Goal: Task Accomplishment & Management: Use online tool/utility

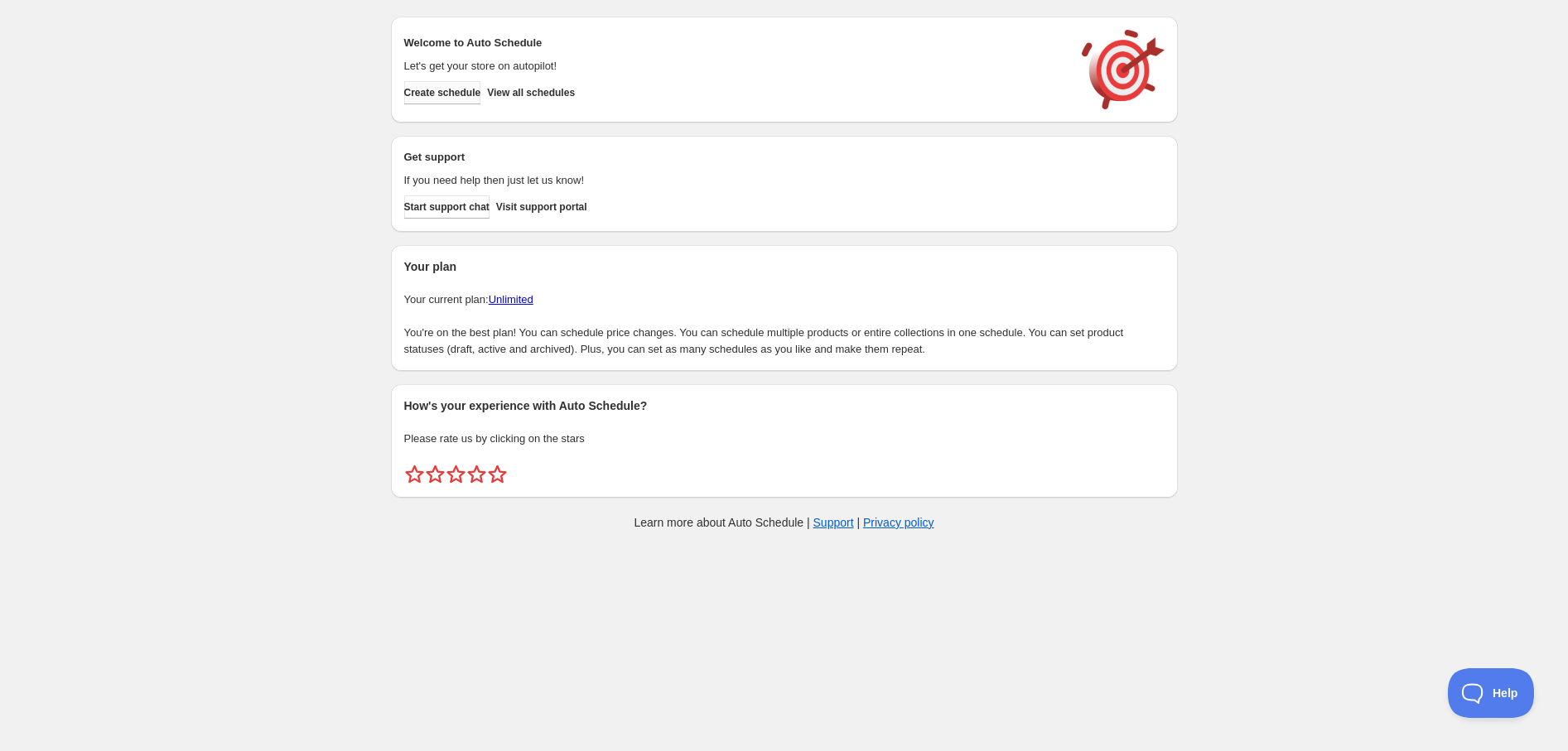
click at [458, 95] on span "Create schedule" at bounding box center [442, 93] width 77 height 13
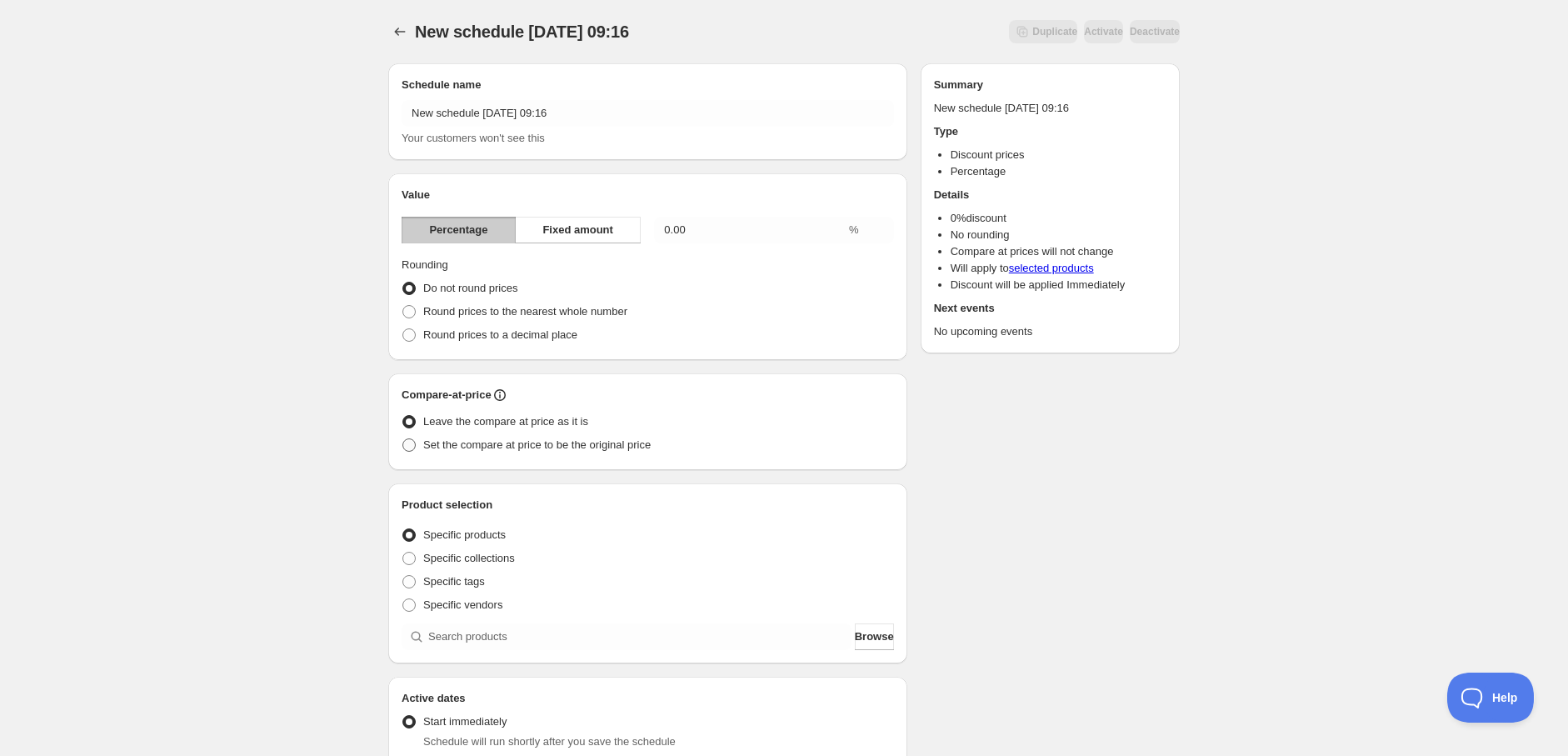
click at [417, 442] on label "Set the compare at price to be the original price" at bounding box center [526, 445] width 249 height 23
click at [403, 439] on input "Set the compare at price to be the original price" at bounding box center [402, 438] width 1 height 1
radio input "true"
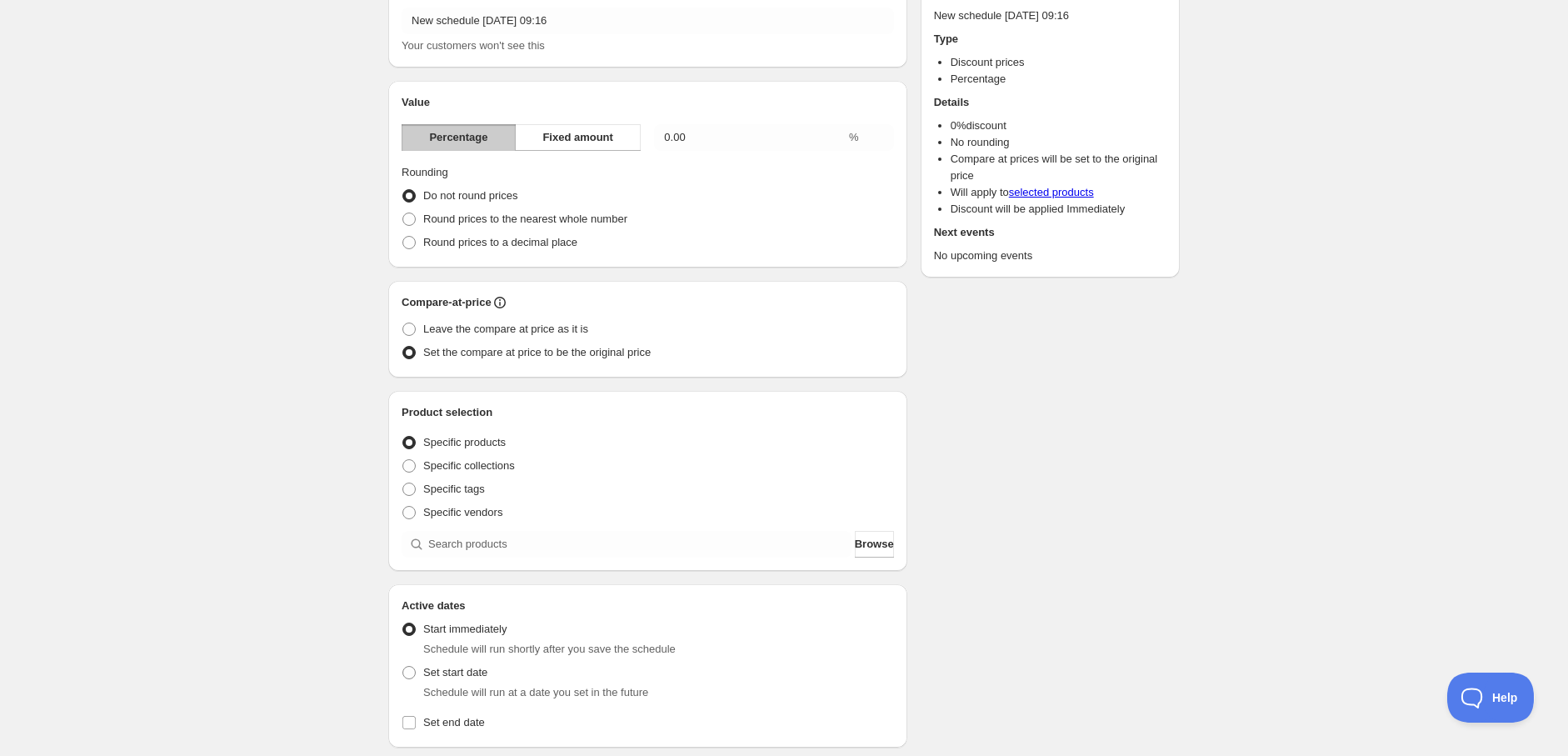
scroll to position [278, 0]
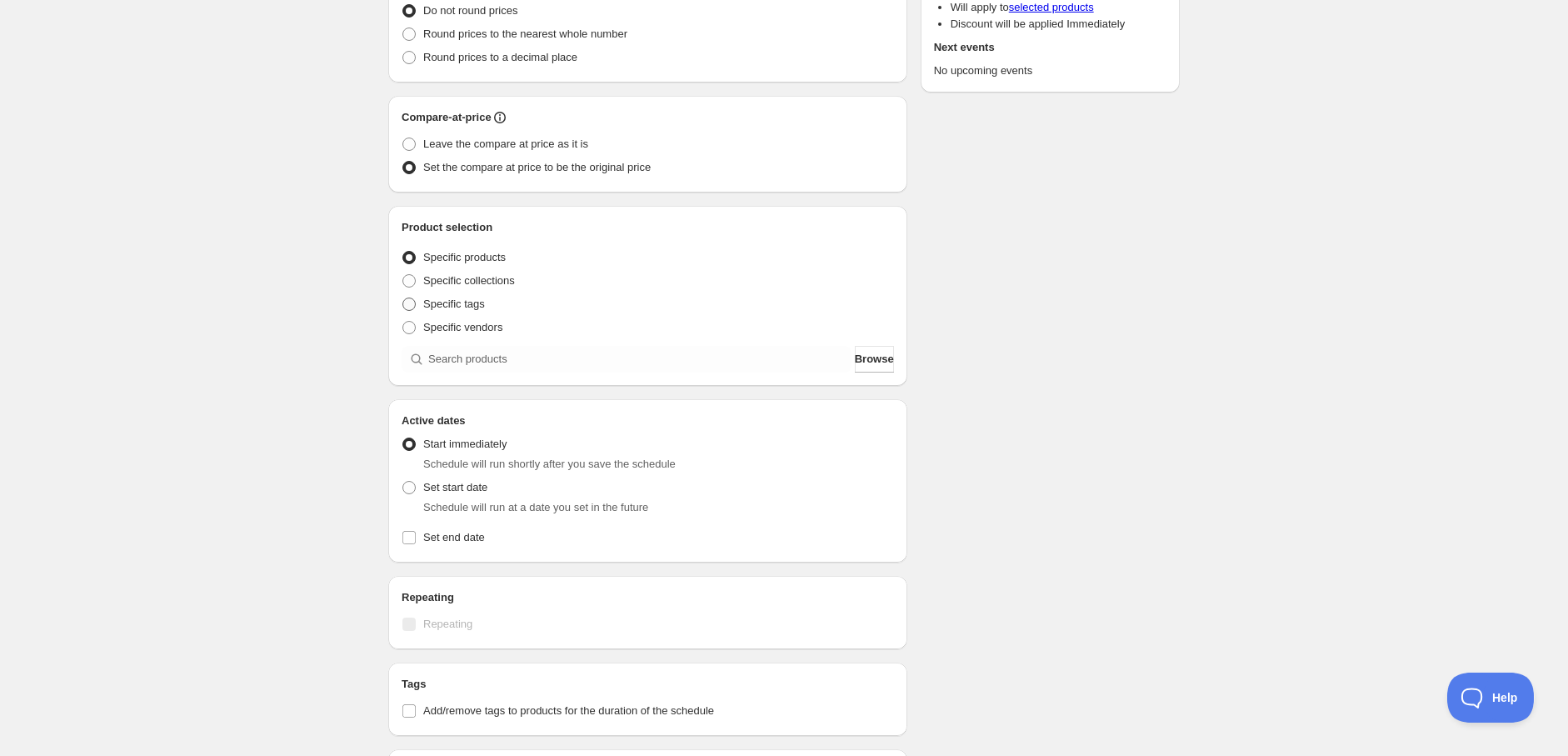
click at [408, 306] on span at bounding box center [409, 304] width 13 height 13
click at [403, 299] on input "Specific tags" at bounding box center [402, 298] width 1 height 1
radio input "true"
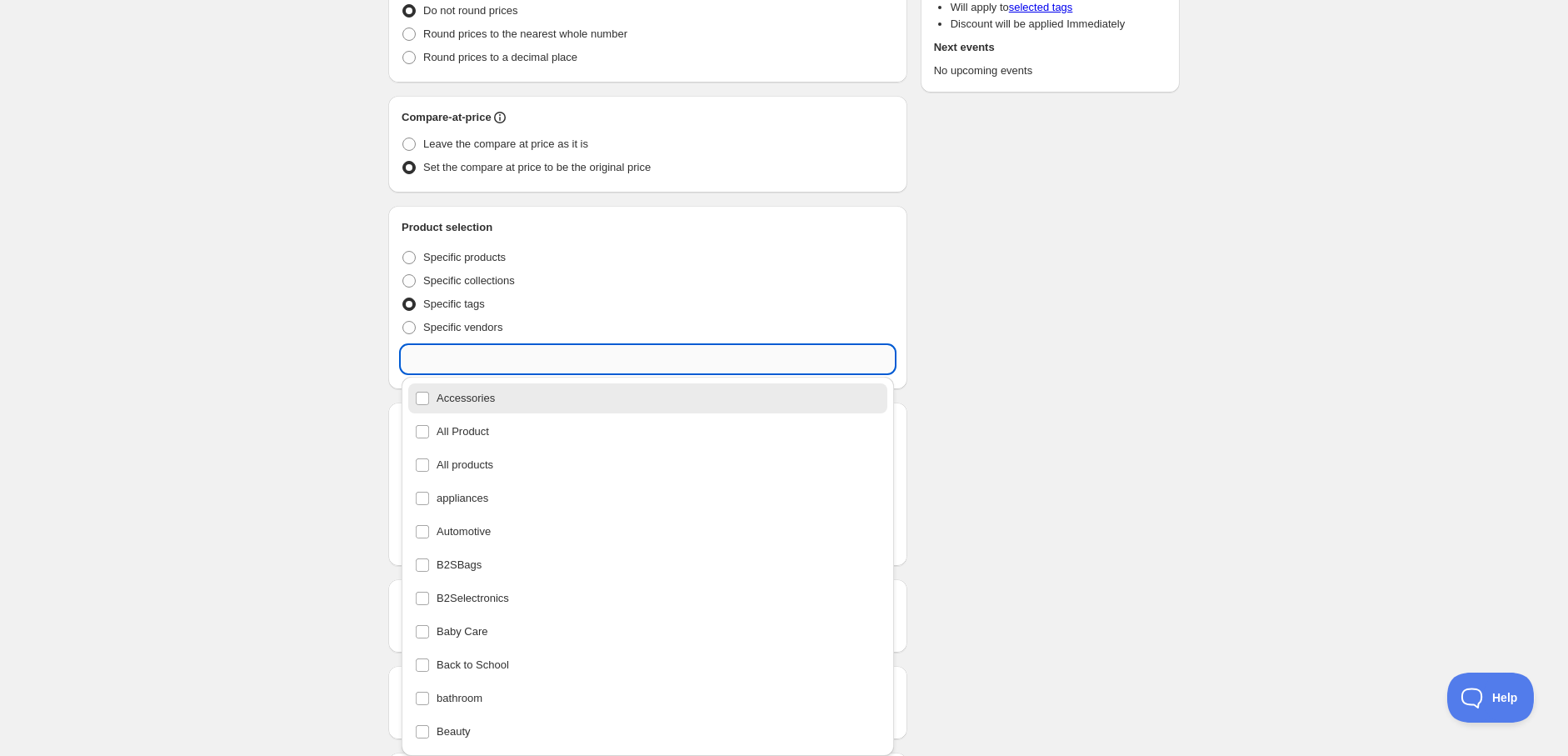
click at [468, 370] on input "text" at bounding box center [647, 360] width 492 height 27
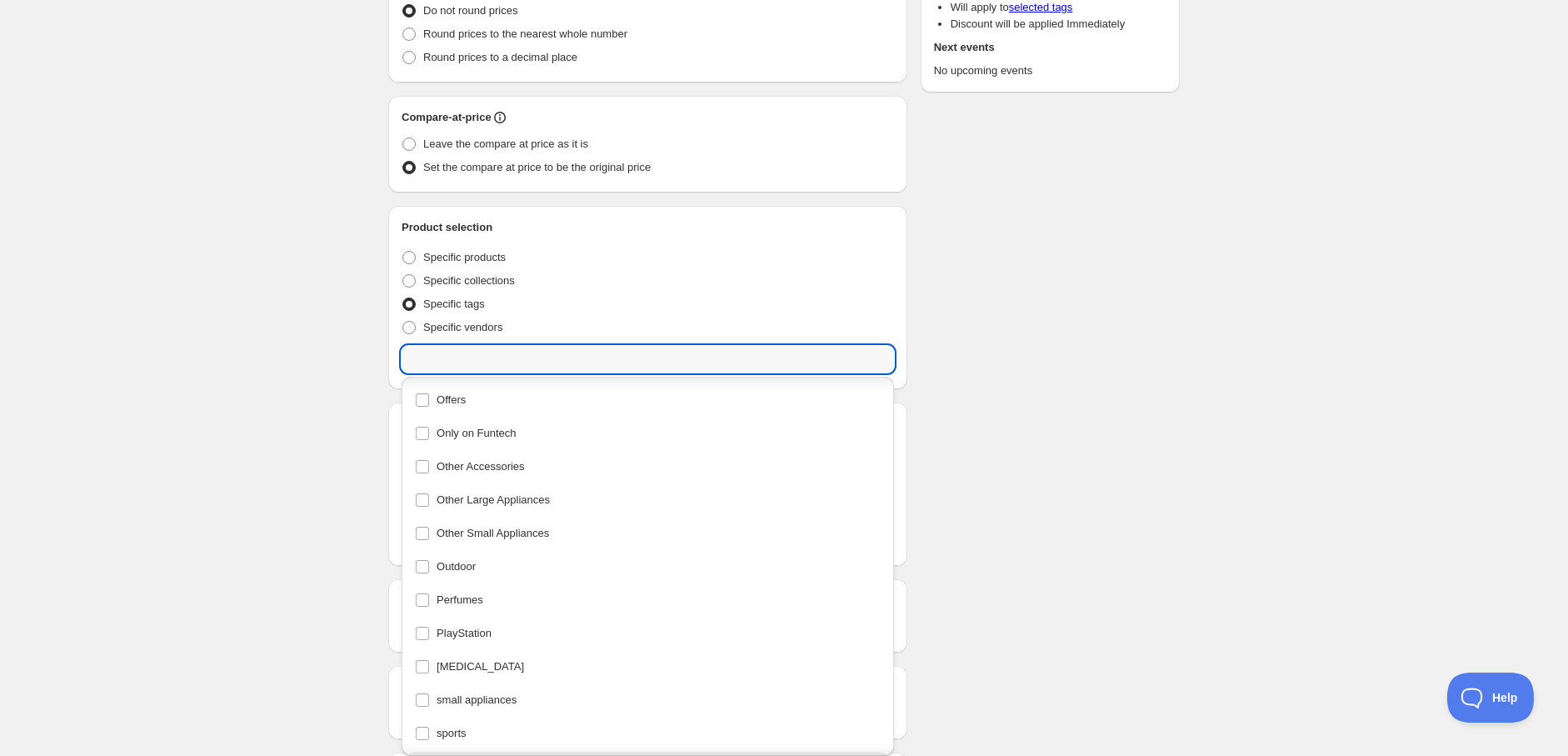
scroll to position [1439, 0]
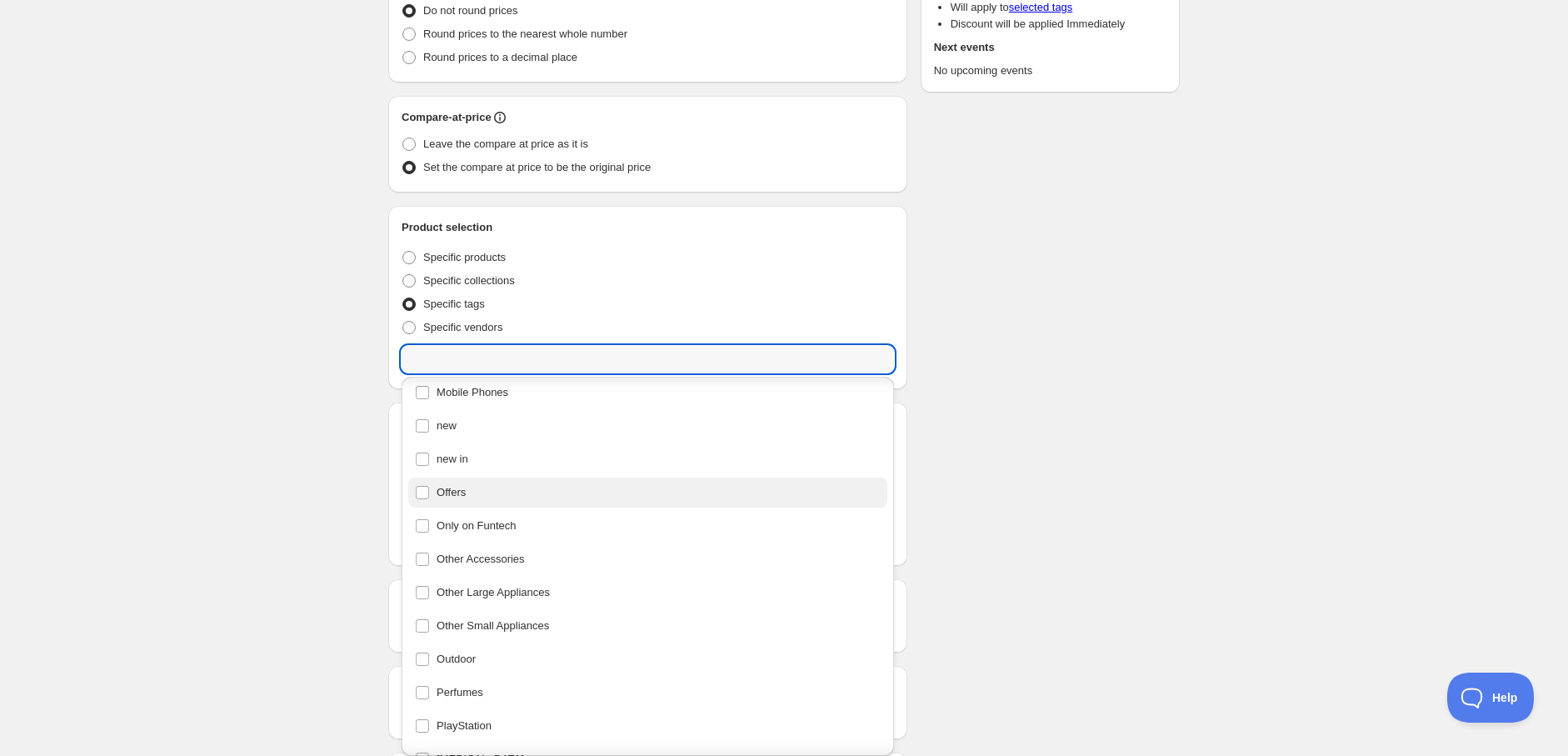
click at [477, 487] on div "Offers" at bounding box center [647, 493] width 466 height 23
type input "Offers"
checkbox input "true"
click at [261, 462] on div "New schedule [DATE] 09:16. This page is ready New schedule [DATE] 09:16 Duplica…" at bounding box center [784, 350] width 1568 height 1257
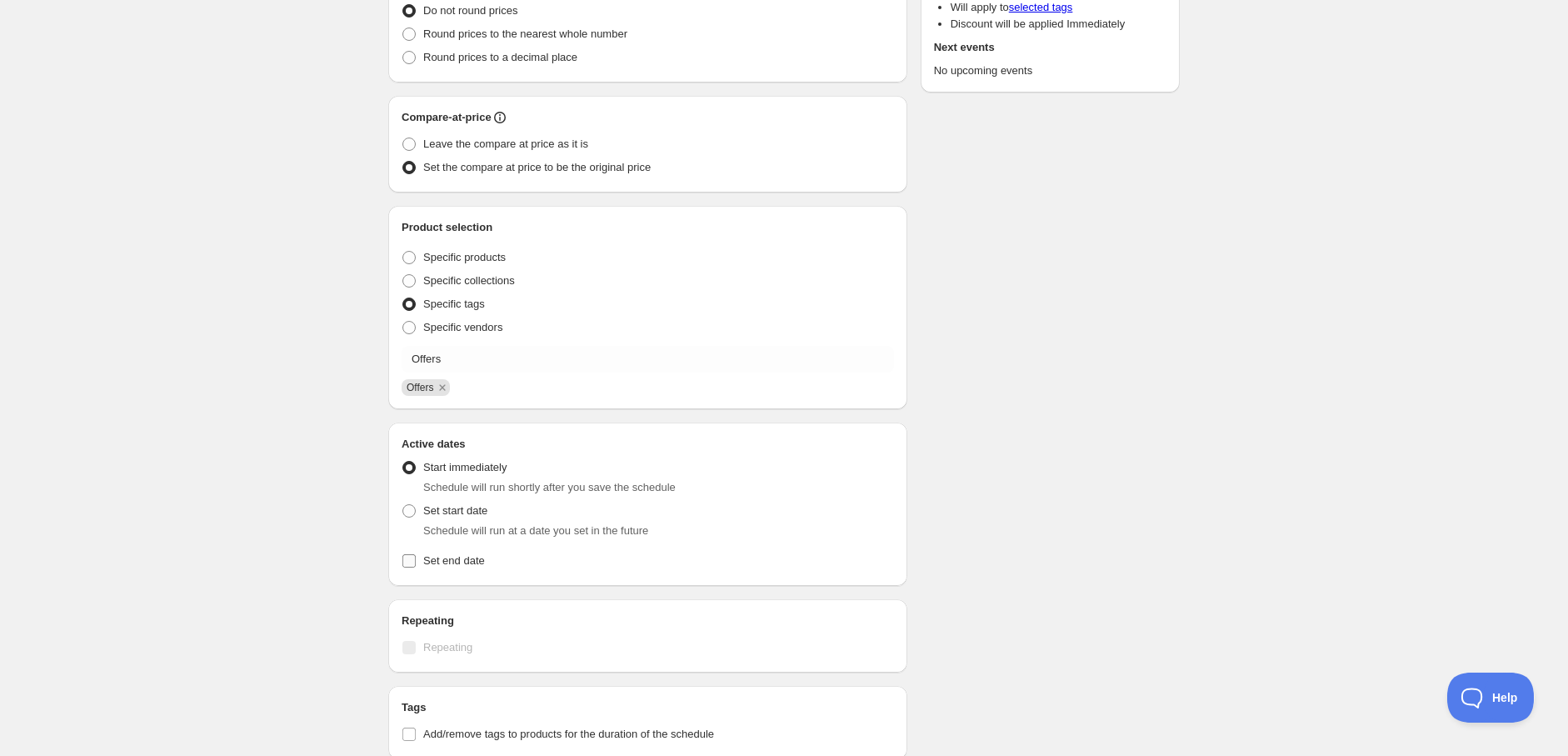
click at [411, 567] on input "Set end date" at bounding box center [409, 561] width 13 height 13
checkbox input "true"
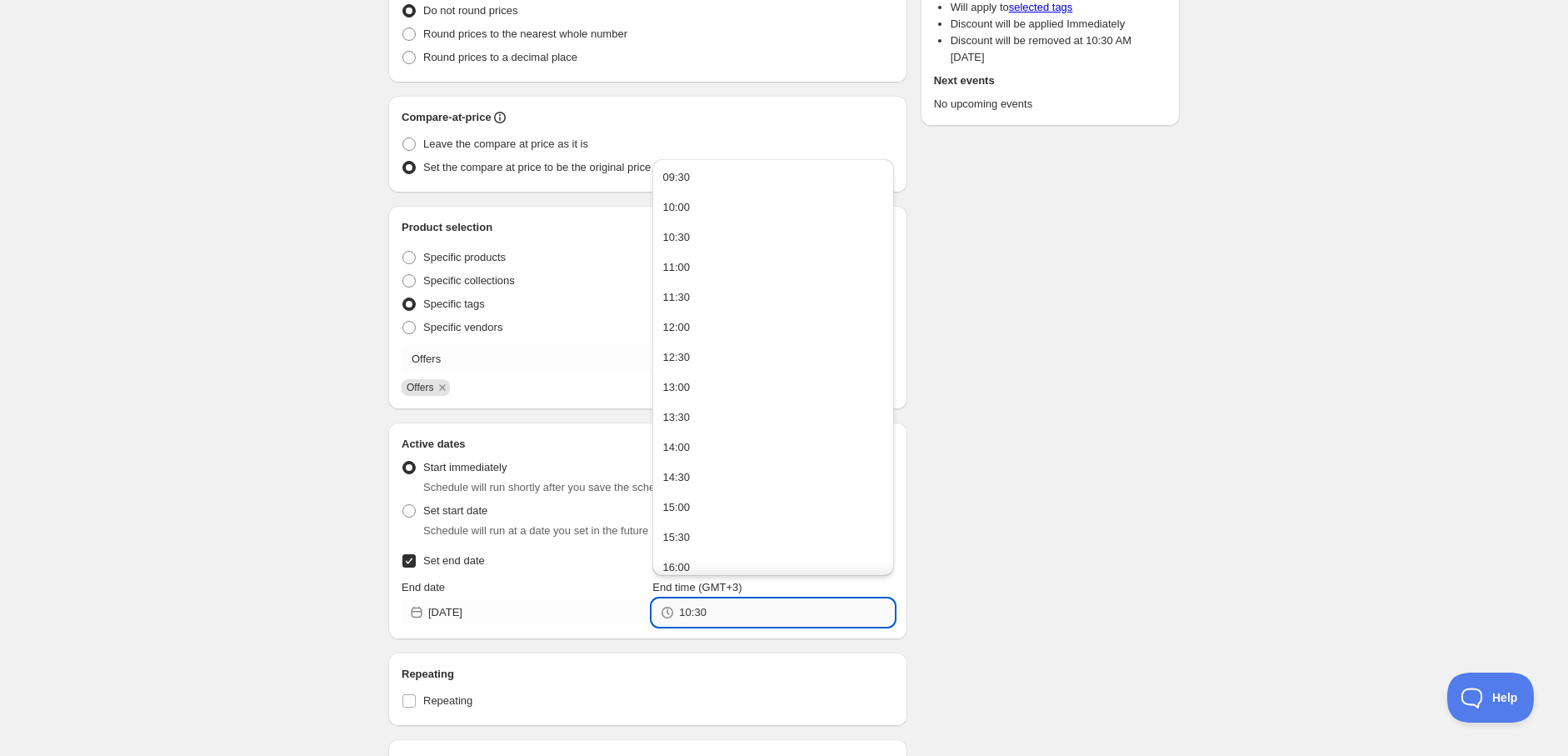
click at [725, 608] on input "10:30" at bounding box center [786, 613] width 214 height 27
click at [518, 615] on input "[DATE]" at bounding box center [535, 613] width 214 height 27
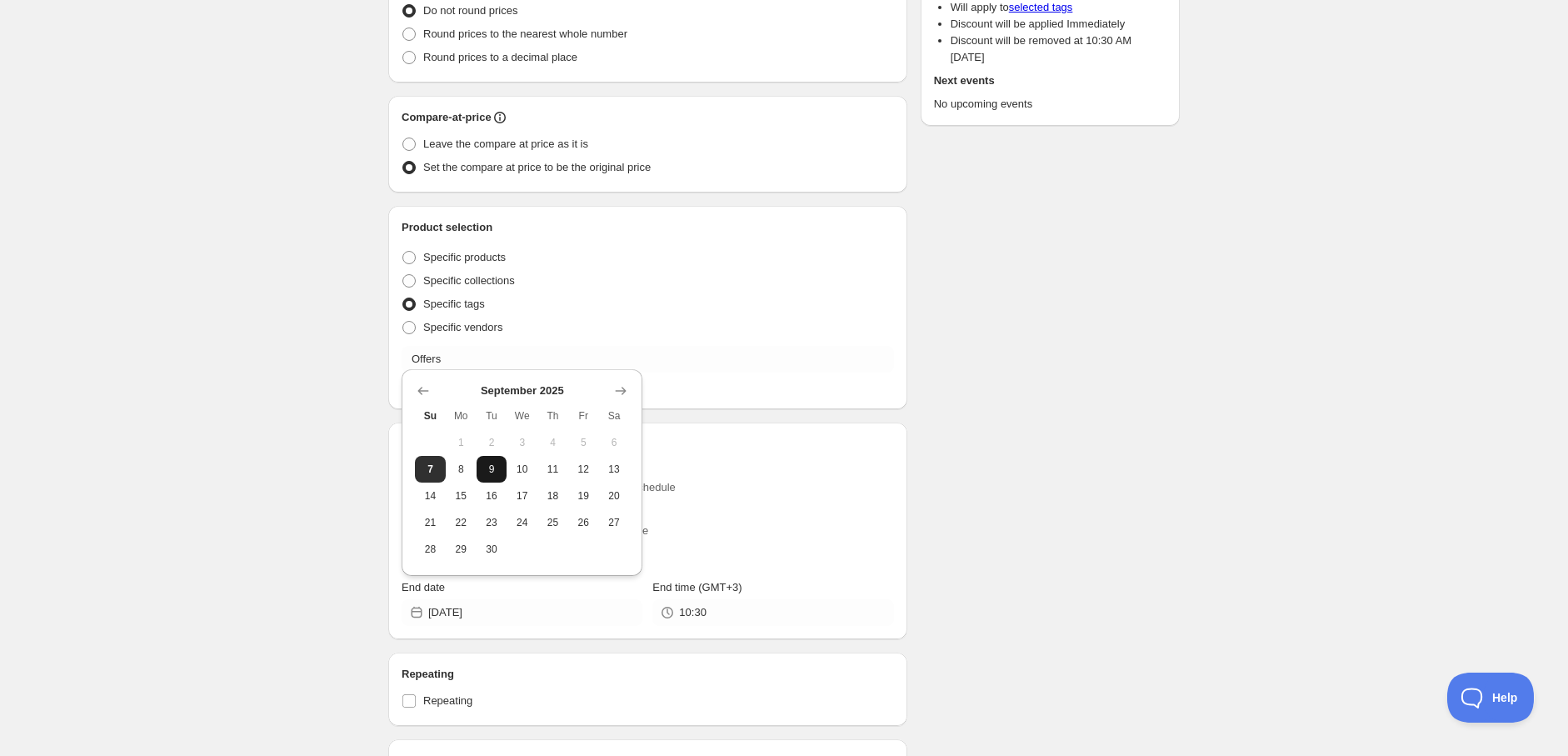
click at [489, 465] on span "9" at bounding box center [491, 469] width 18 height 13
type input "[DATE]"
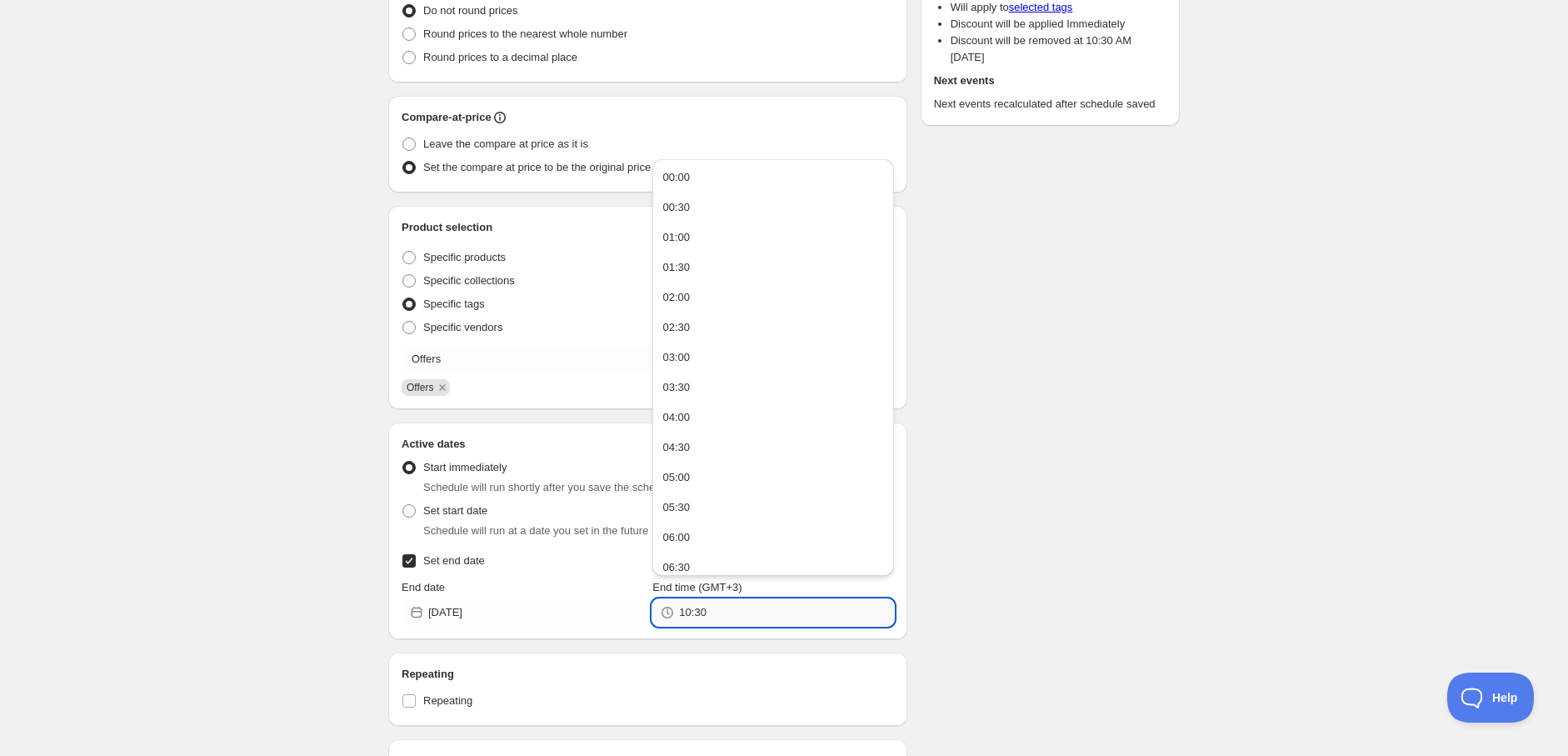
click at [734, 617] on input "10:30" at bounding box center [786, 613] width 214 height 27
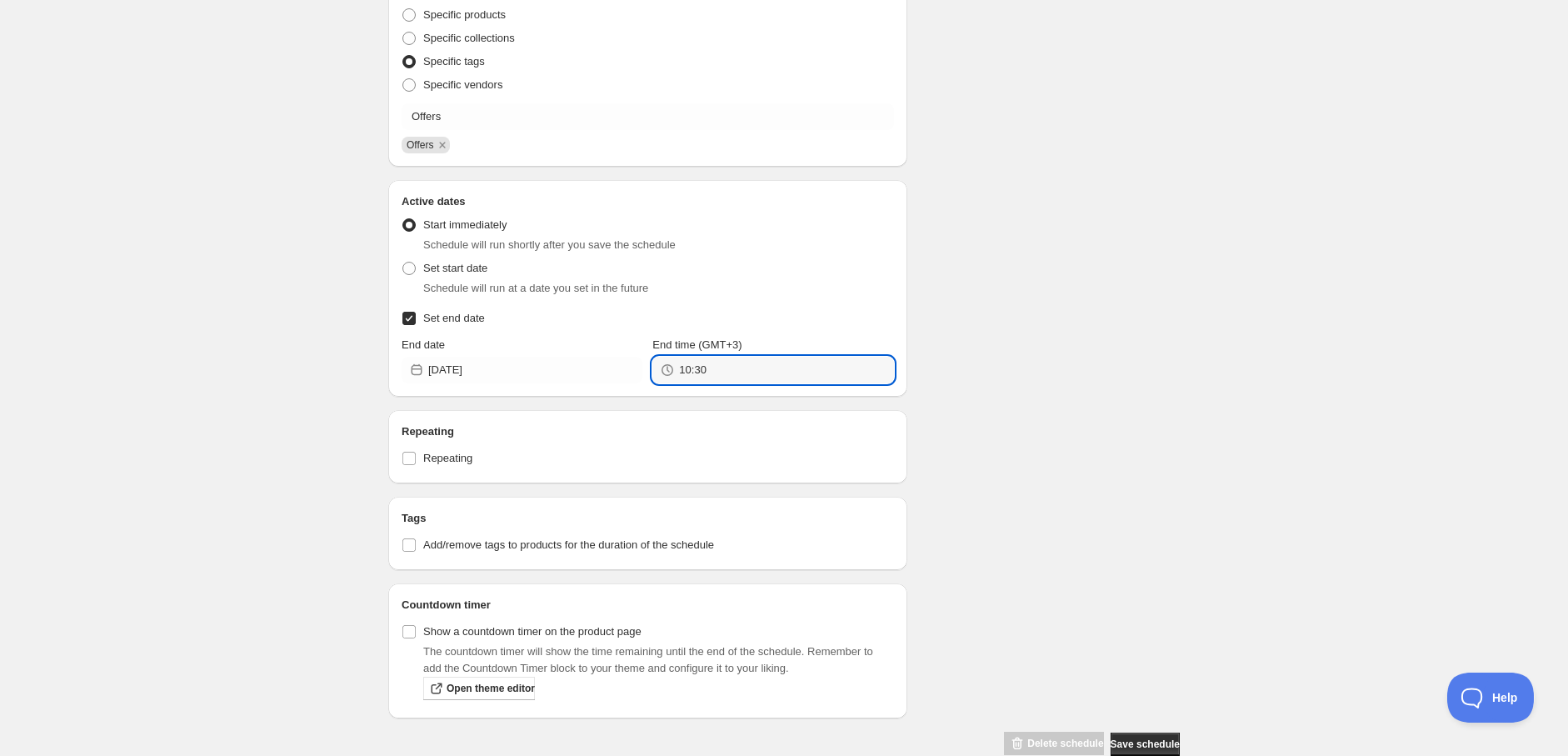
scroll to position [551, 0]
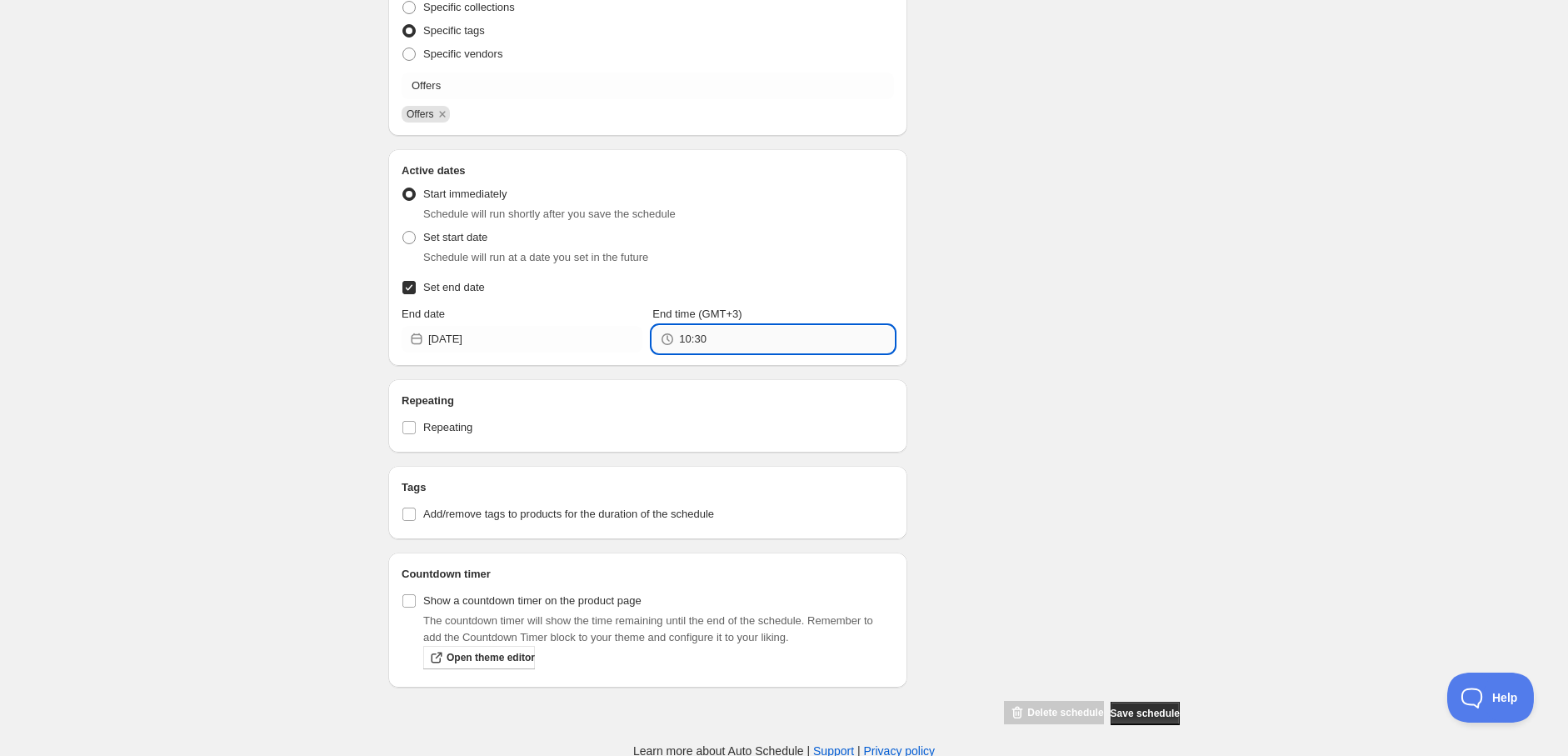
click at [742, 334] on input "10:30" at bounding box center [786, 340] width 214 height 27
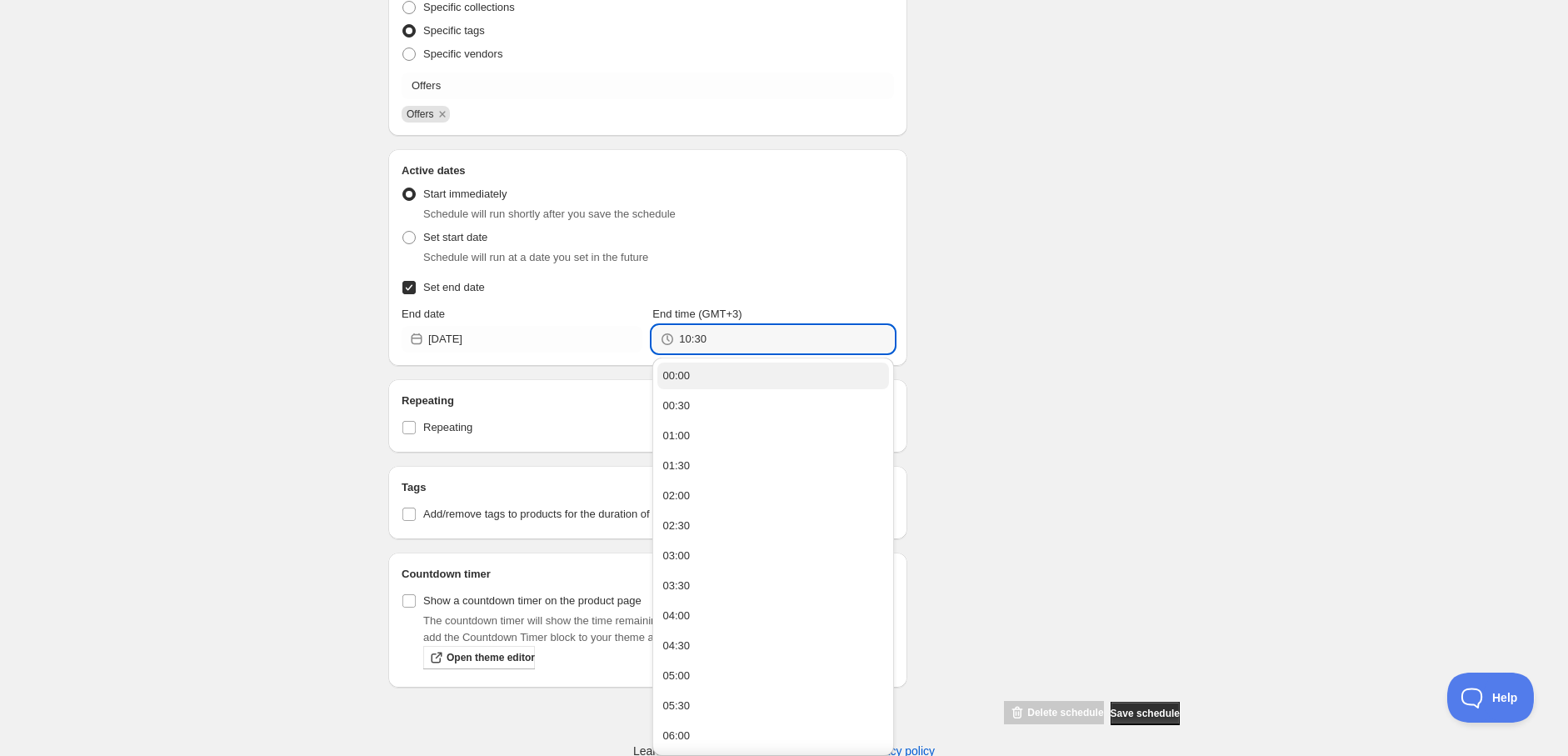
click at [714, 365] on button "00:00" at bounding box center [772, 376] width 231 height 27
type input "00:00"
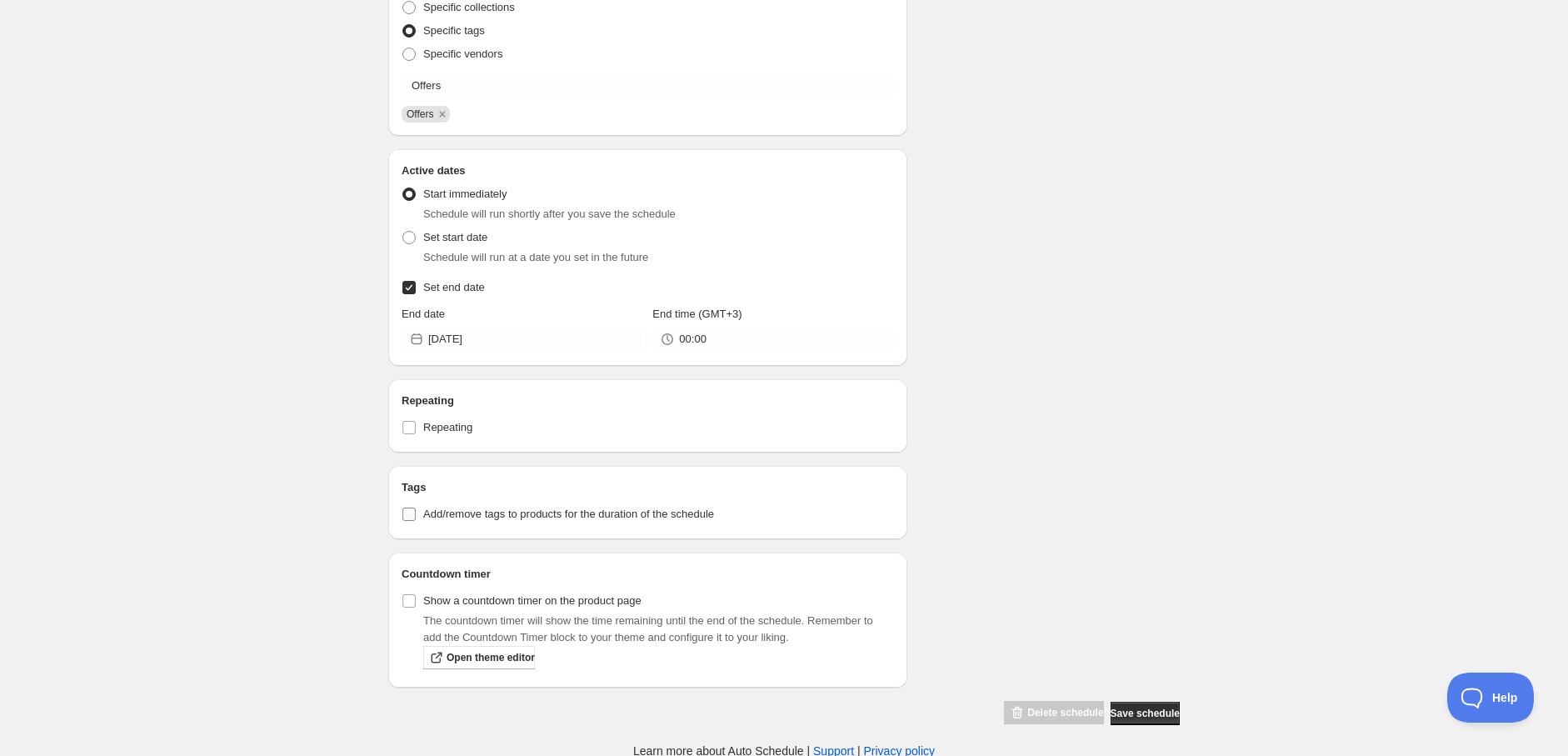
click at [413, 514] on input "Add/remove tags to products for the duration of the schedule" at bounding box center [409, 514] width 13 height 13
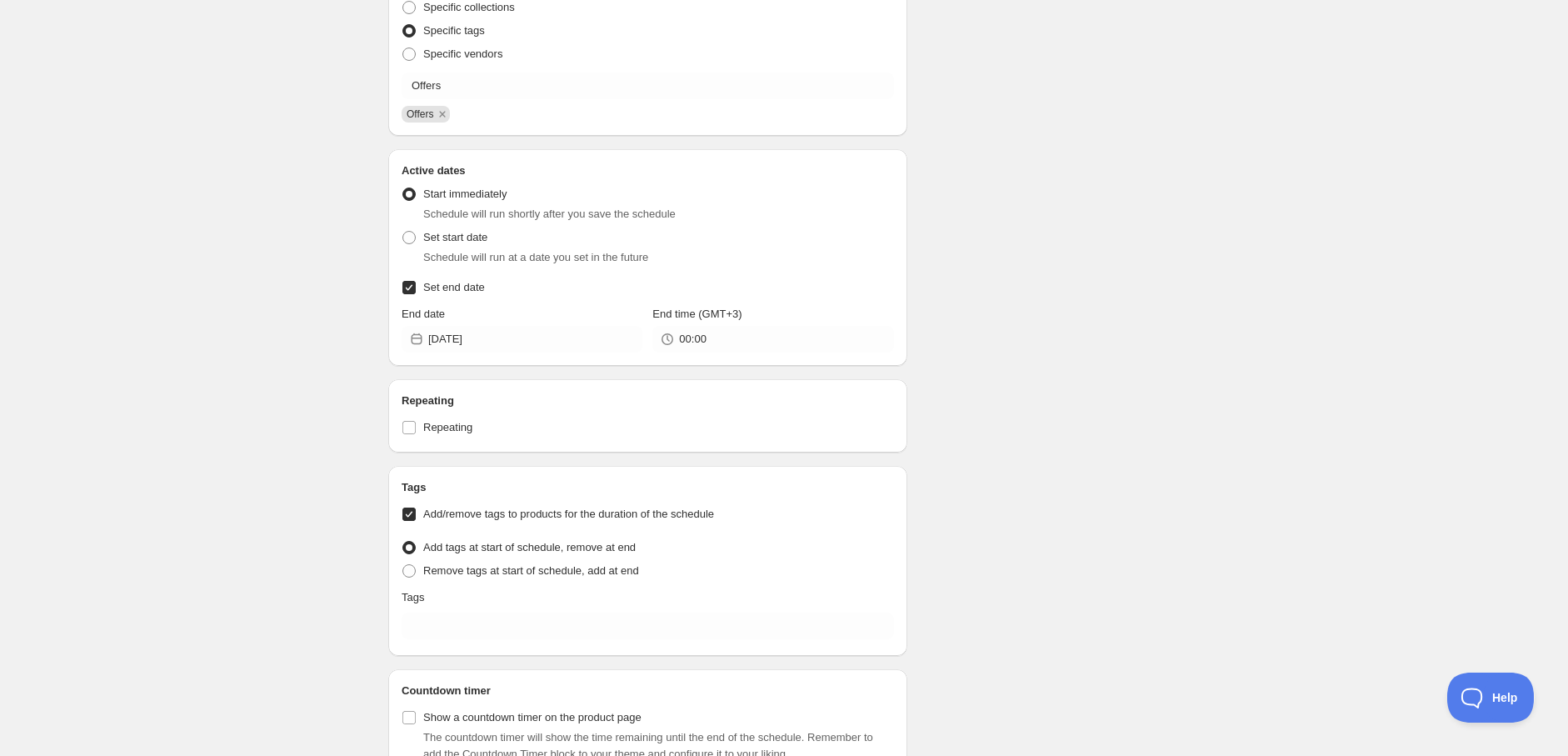
click at [413, 515] on input "Add/remove tags to products for the duration of the schedule" at bounding box center [409, 514] width 13 height 13
checkbox input "false"
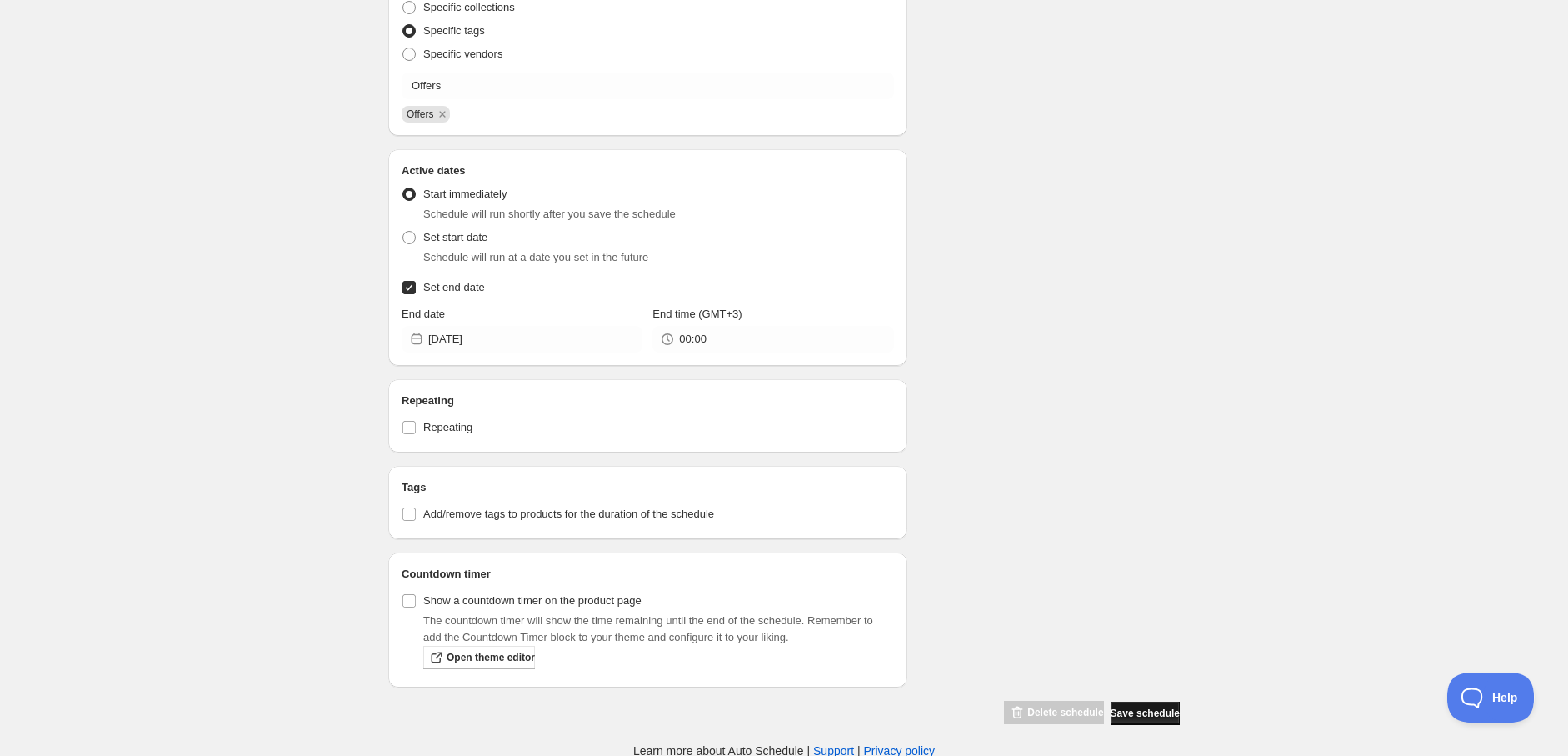
click at [1164, 713] on span "Save schedule" at bounding box center [1144, 713] width 69 height 13
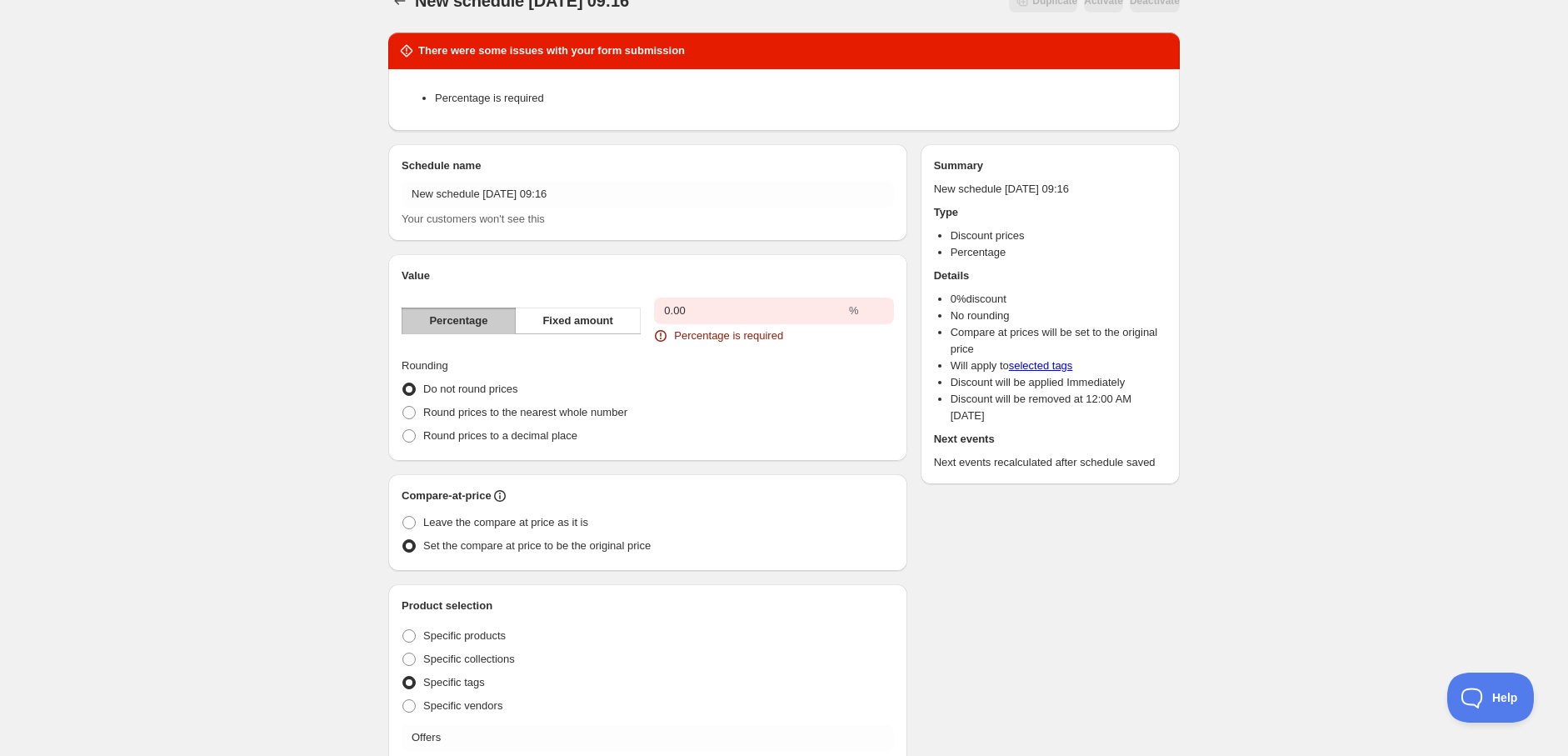
scroll to position [0, 0]
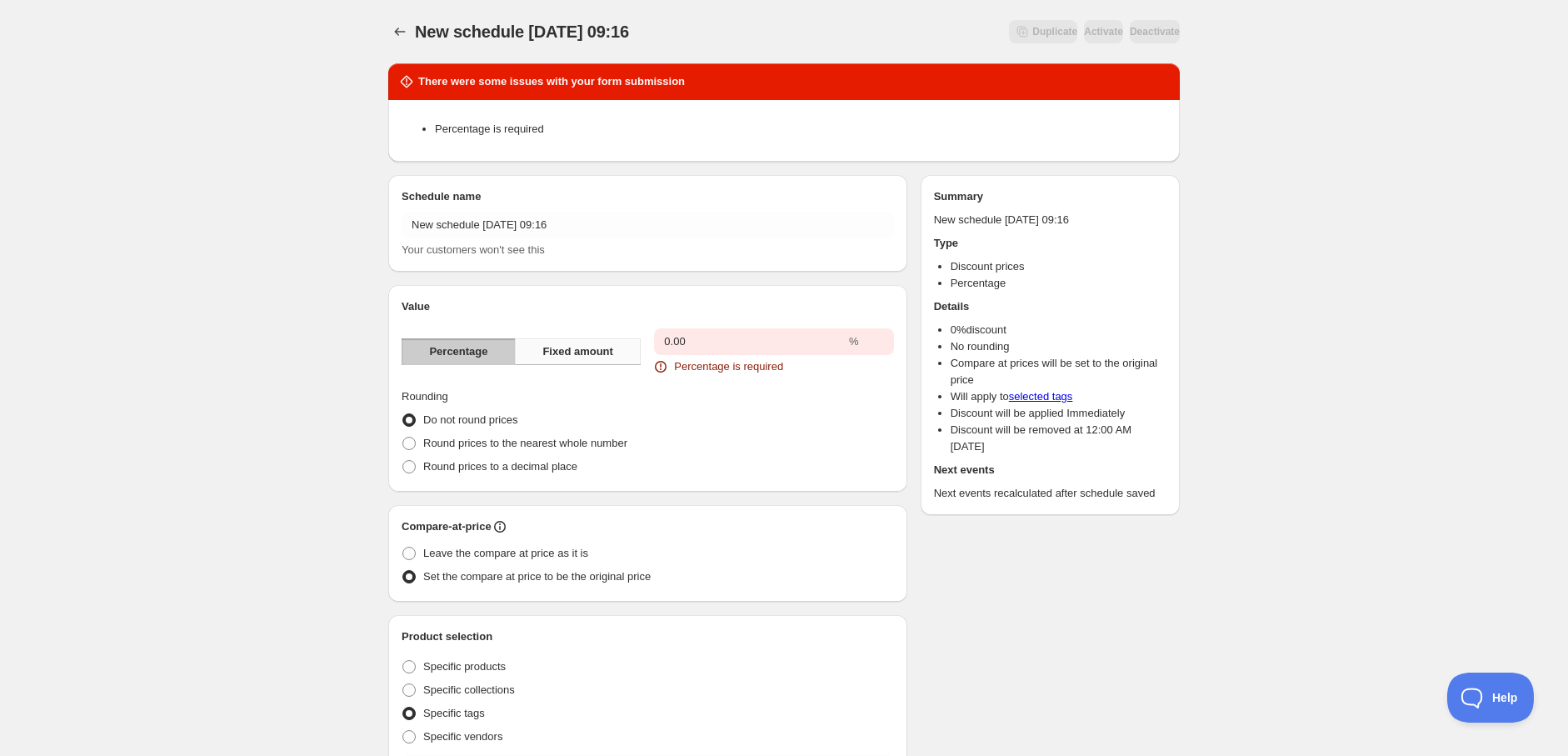
click at [572, 354] on span "Fixed amount" at bounding box center [578, 352] width 71 height 17
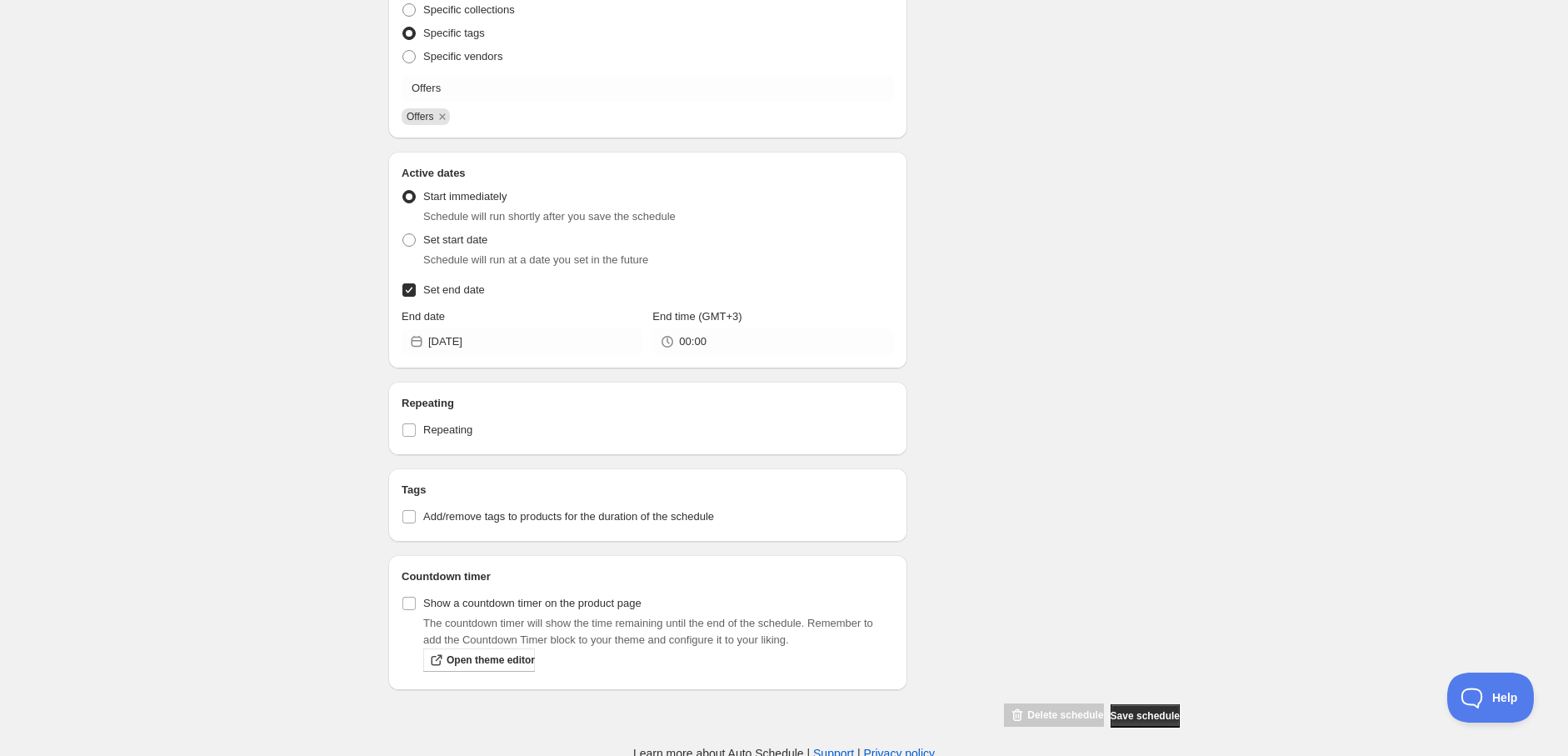
scroll to position [559, 0]
click at [1134, 708] on span "Save schedule" at bounding box center [1144, 713] width 69 height 13
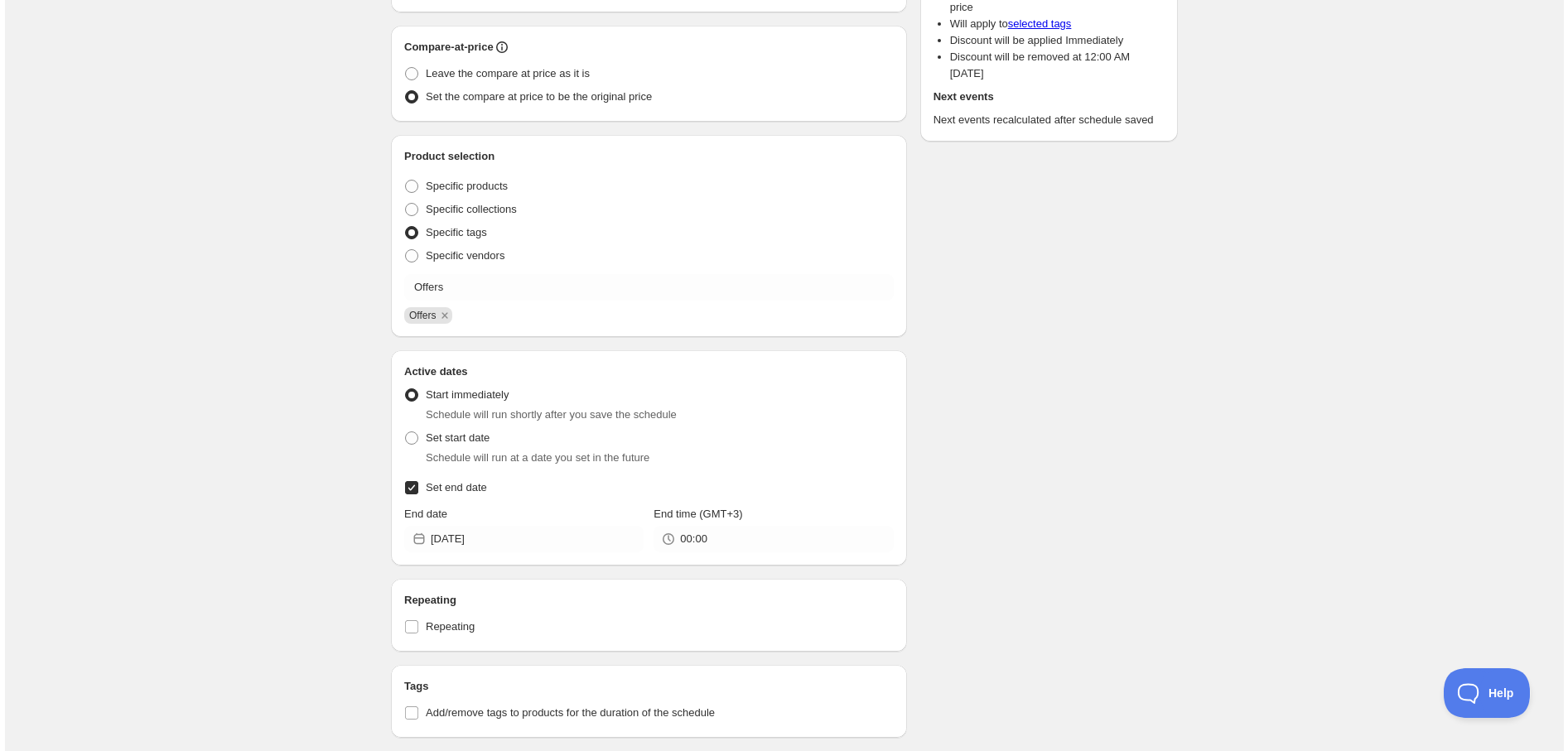
scroll to position [0, 0]
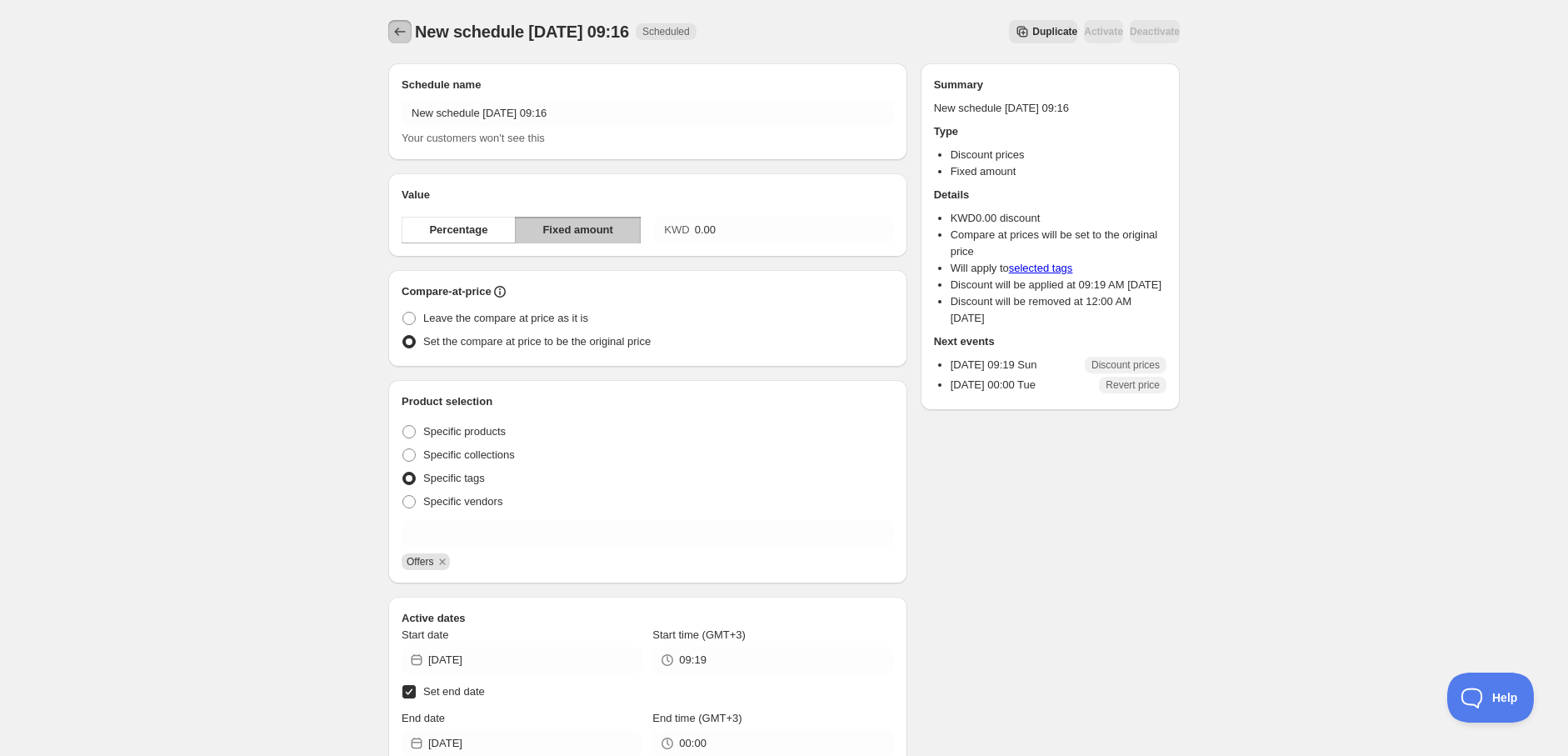
click at [395, 29] on icon "Schedules" at bounding box center [400, 32] width 17 height 17
